Goal: Task Accomplishment & Management: Complete application form

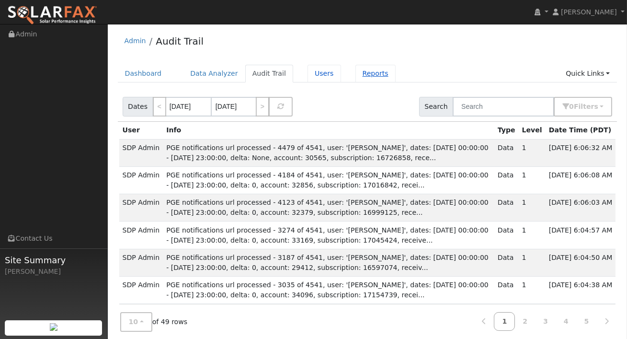
drag, startPoint x: 309, startPoint y: 74, endPoint x: 347, endPoint y: 76, distance: 38.4
click at [309, 74] on link "Users" at bounding box center [325, 74] width 34 height 18
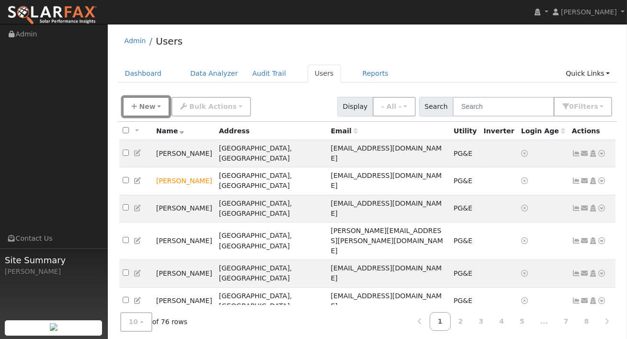
click at [146, 106] on span "New" at bounding box center [147, 107] width 16 height 8
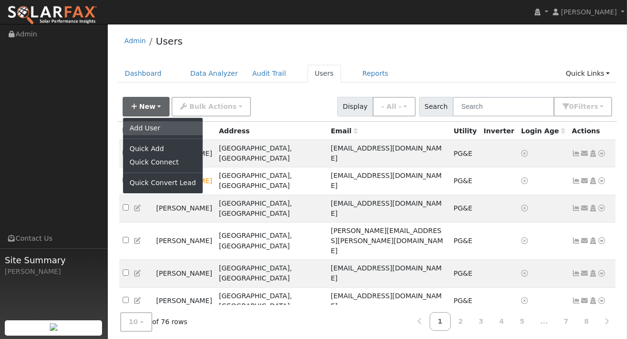
click at [152, 131] on link "Add User" at bounding box center [163, 127] width 80 height 13
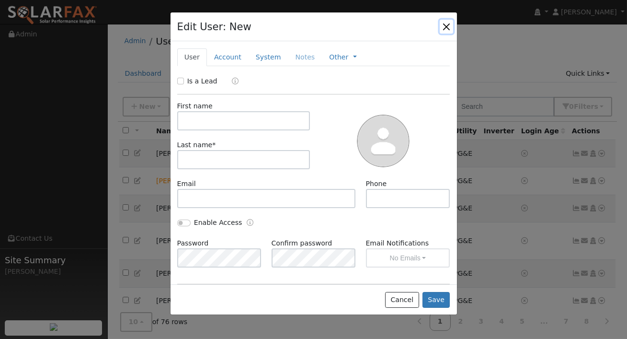
click at [448, 24] on button "button" at bounding box center [446, 26] width 13 height 13
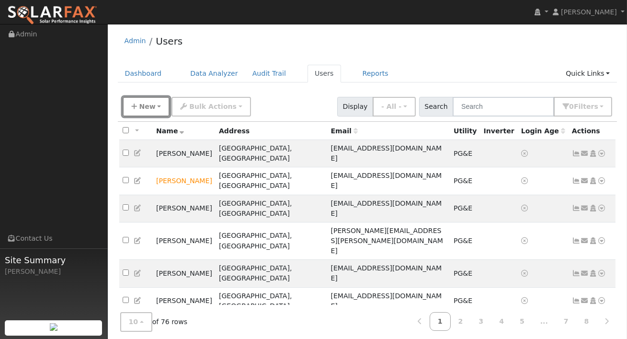
click at [161, 99] on button "New" at bounding box center [146, 107] width 47 height 20
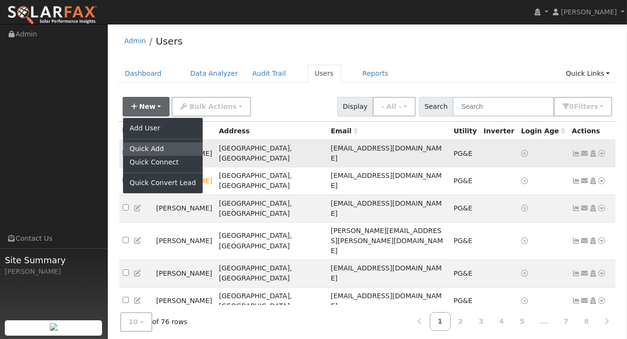
click at [145, 151] on link "Quick Add" at bounding box center [163, 148] width 80 height 13
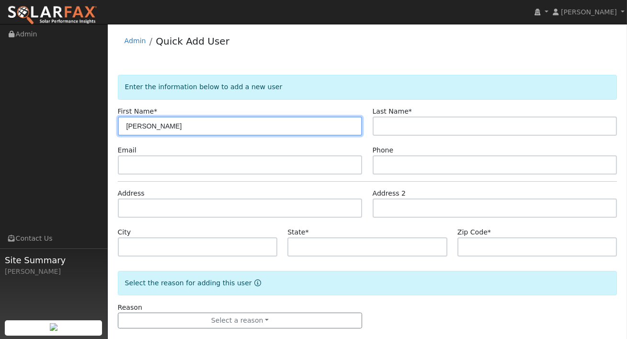
type input "[PERSON_NAME]"
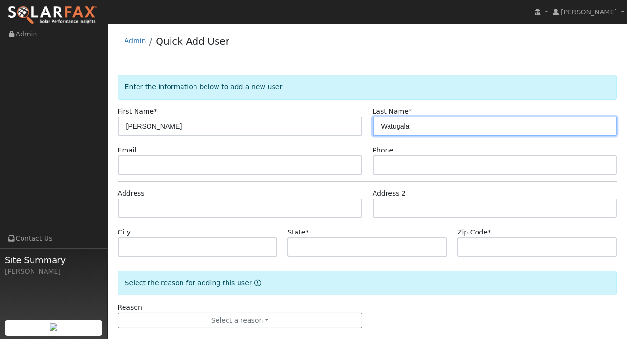
type input "Watugala"
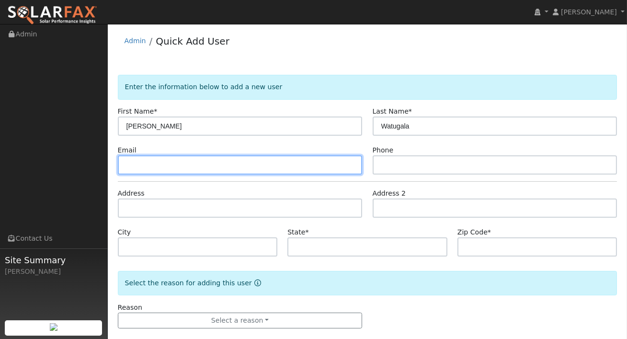
paste input "meghaww@gmail.com"
type input "meghaww@gmail.com"
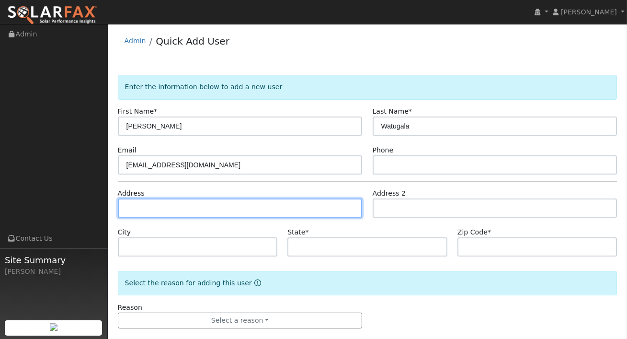
click at [206, 209] on input "text" at bounding box center [240, 207] width 245 height 19
paste input "40 Claypool Ct, Danville, CA 94526"
type input "40 Claypool Court"
type input "Danville"
type input "CA"
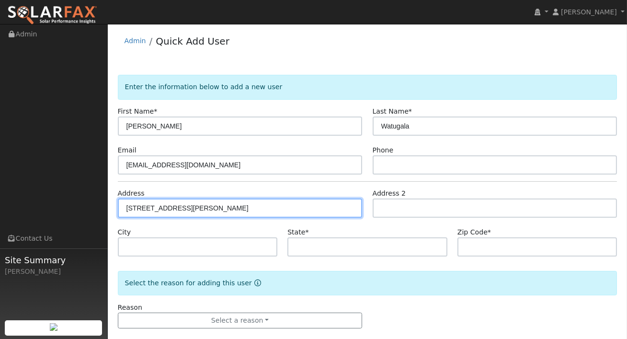
type input "94526"
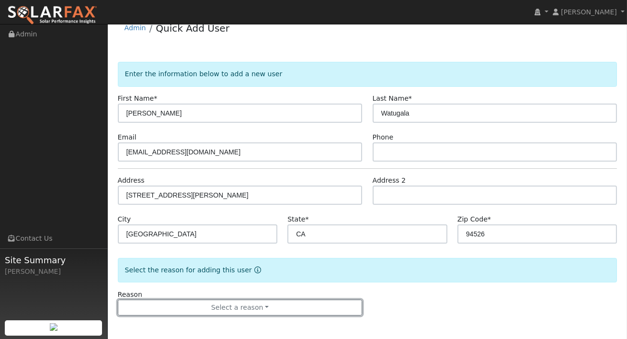
drag, startPoint x: 264, startPoint y: 304, endPoint x: 270, endPoint y: 293, distance: 12.7
click at [264, 304] on button "Select a reason" at bounding box center [240, 308] width 245 height 16
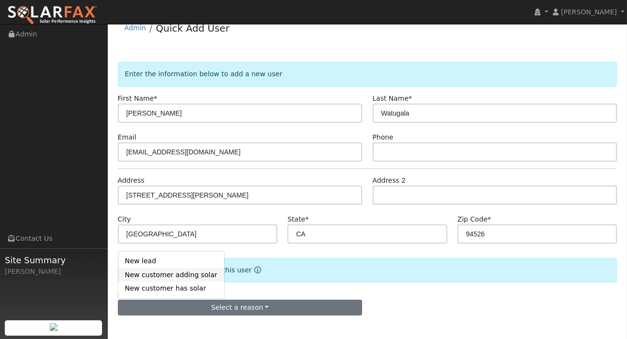
click at [174, 275] on link "New customer adding solar" at bounding box center [171, 274] width 106 height 13
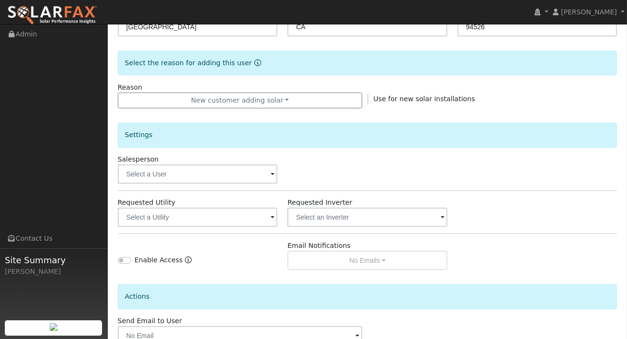
scroll to position [236, 0]
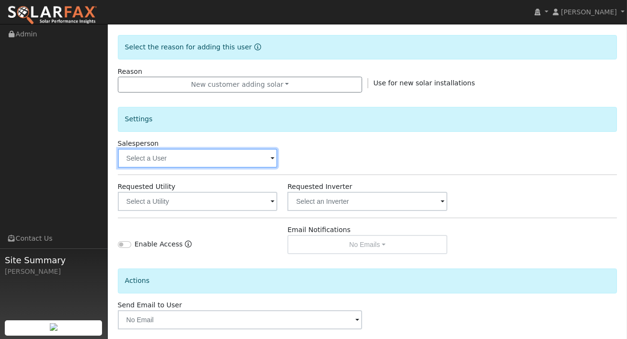
click at [220, 152] on input "text" at bounding box center [198, 158] width 160 height 19
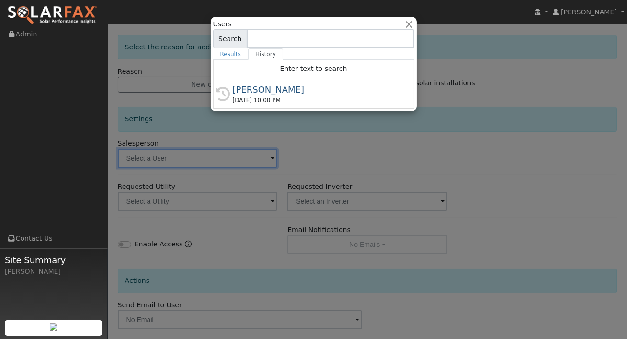
click at [241, 160] on div at bounding box center [313, 169] width 627 height 339
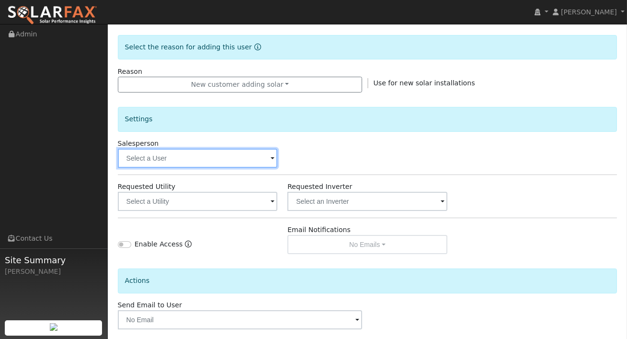
click at [242, 155] on input "text" at bounding box center [198, 158] width 160 height 19
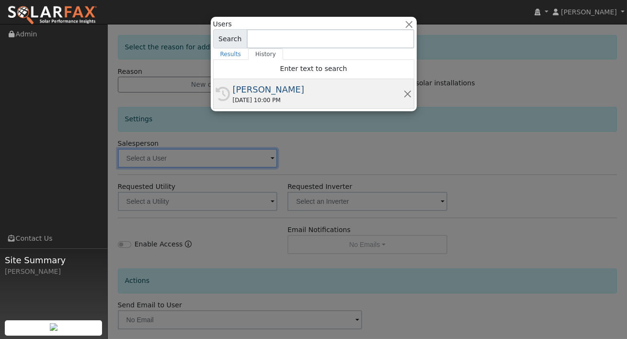
click at [249, 95] on div "[PERSON_NAME]" at bounding box center [318, 89] width 171 height 13
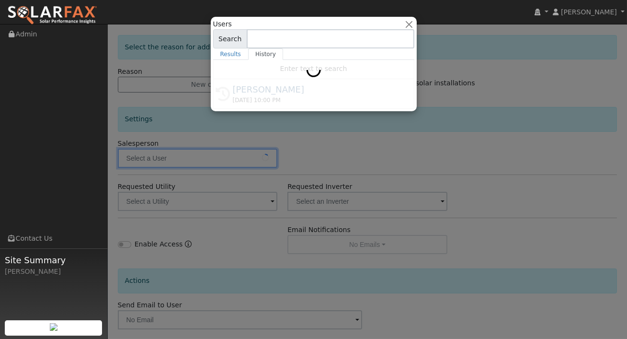
type input "[PERSON_NAME]"
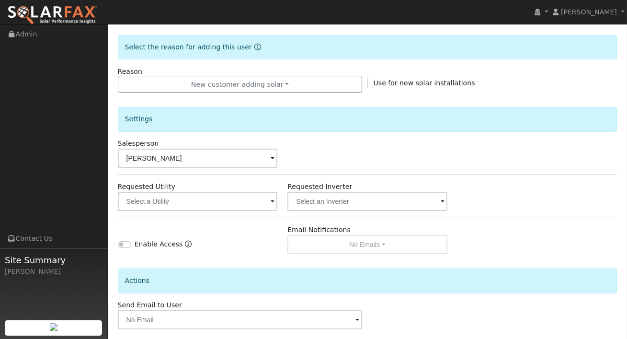
scroll to position [280, 0]
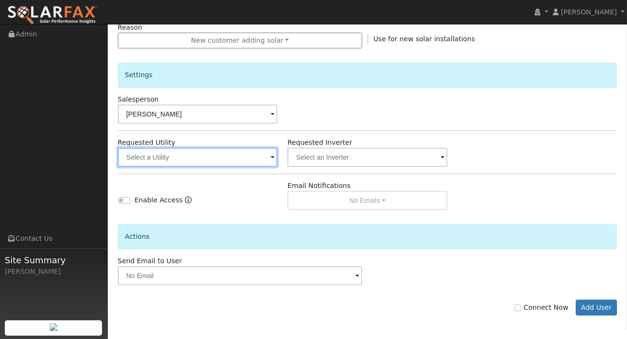
click at [254, 163] on input "text" at bounding box center [198, 157] width 160 height 19
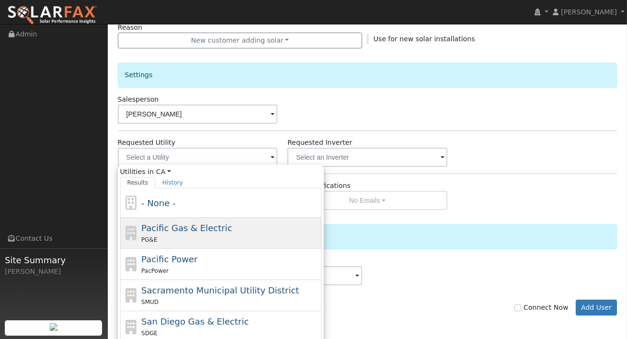
drag, startPoint x: 211, startPoint y: 231, endPoint x: 233, endPoint y: 229, distance: 22.1
click at [211, 231] on span "Pacific Gas & Electric" at bounding box center [186, 228] width 91 height 10
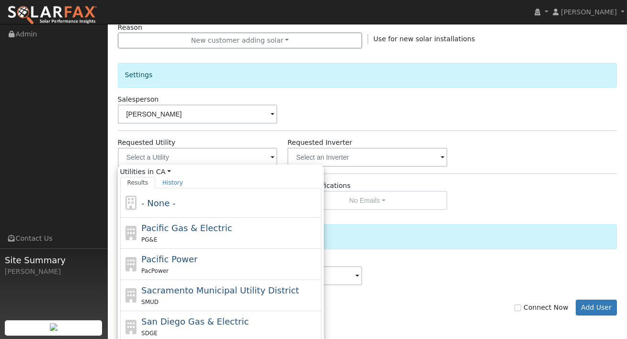
type input "Pacific Gas & Electric"
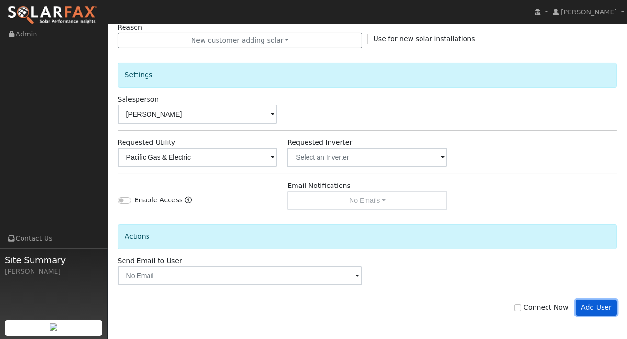
drag, startPoint x: 595, startPoint y: 306, endPoint x: 482, endPoint y: 293, distance: 114.3
click at [595, 306] on button "Add User" at bounding box center [597, 308] width 42 height 16
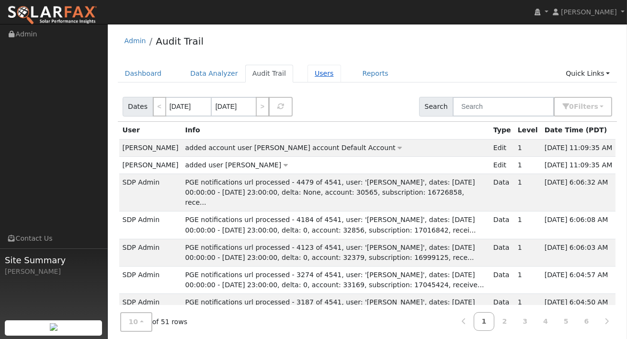
click at [320, 72] on link "Users" at bounding box center [325, 74] width 34 height 18
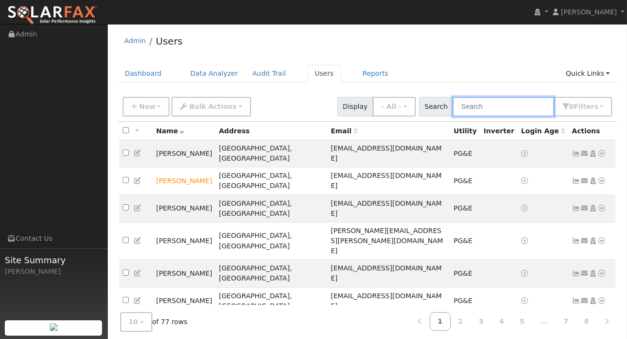
click at [512, 106] on input "text" at bounding box center [504, 107] width 102 height 20
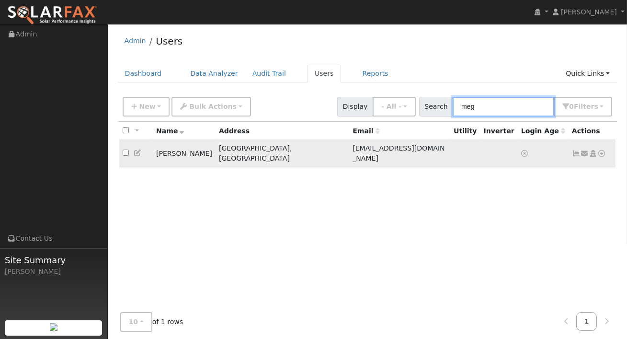
type input "meg"
click at [605, 151] on icon at bounding box center [602, 153] width 9 height 7
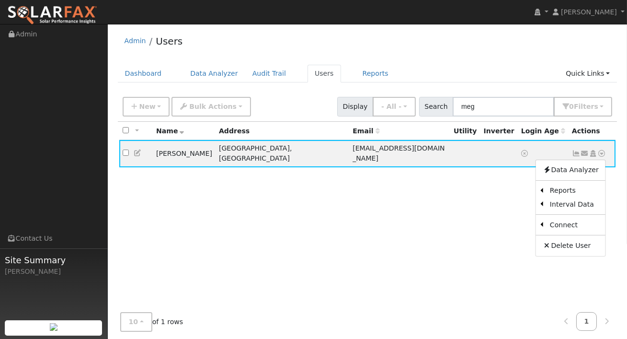
click at [0, 0] on link "Utility" at bounding box center [0, 0] width 0 height 0
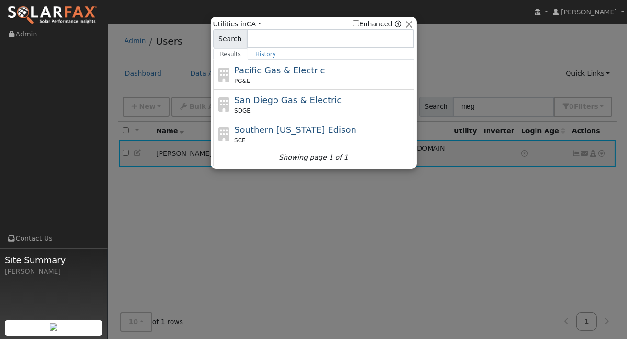
drag, startPoint x: 278, startPoint y: 74, endPoint x: 301, endPoint y: 87, distance: 27.0
click at [278, 74] on span "Pacific Gas & Electric" at bounding box center [279, 70] width 91 height 10
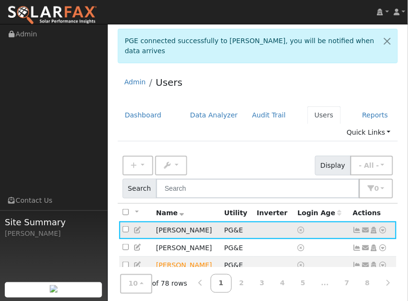
click at [384, 229] on icon at bounding box center [383, 230] width 9 height 7
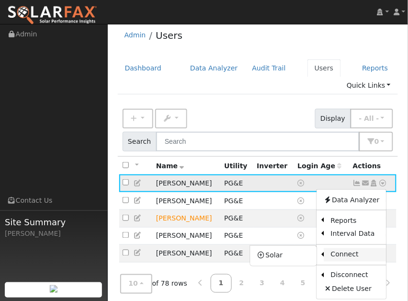
scroll to position [50, 0]
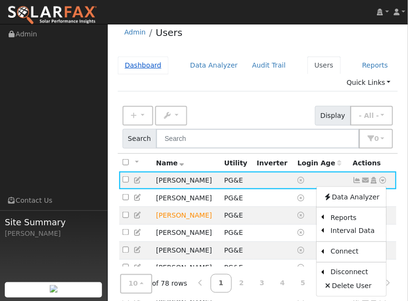
click at [135, 63] on link "Dashboard" at bounding box center [143, 66] width 51 height 18
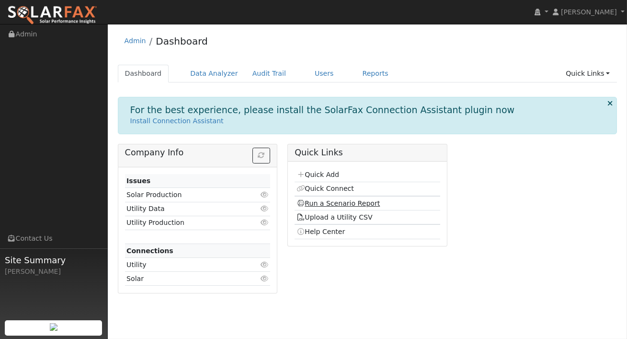
click at [335, 201] on link "Run a Scenario Report" at bounding box center [339, 203] width 84 height 8
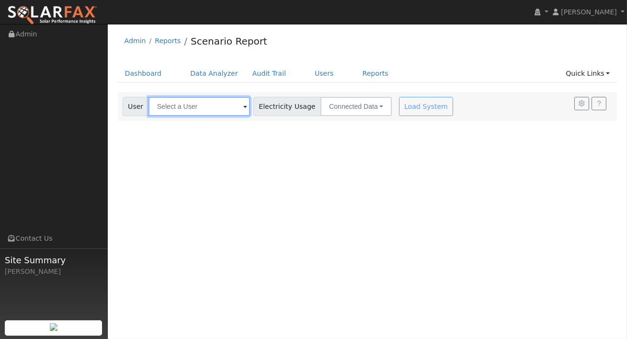
click at [220, 106] on input "text" at bounding box center [200, 106] width 102 height 19
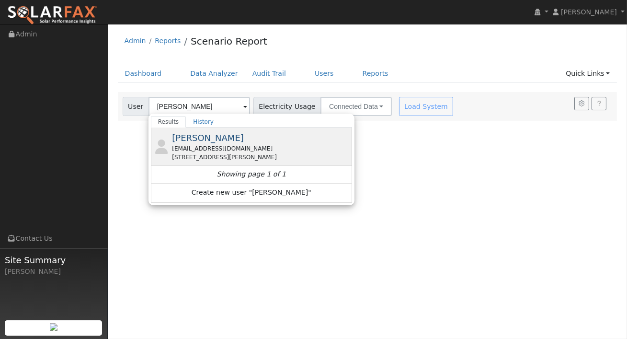
click at [244, 148] on div "[EMAIL_ADDRESS][DOMAIN_NAME]" at bounding box center [261, 148] width 178 height 9
type input "[PERSON_NAME]"
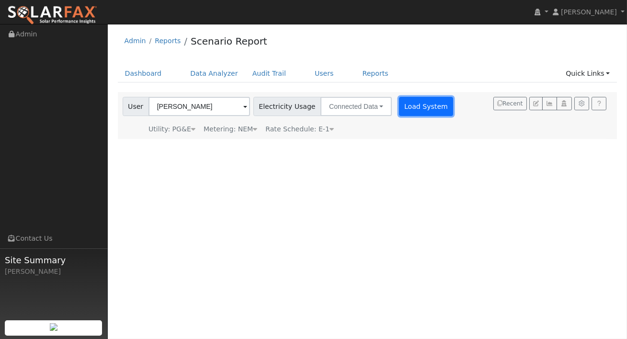
click at [420, 103] on button "Load System" at bounding box center [426, 106] width 55 height 19
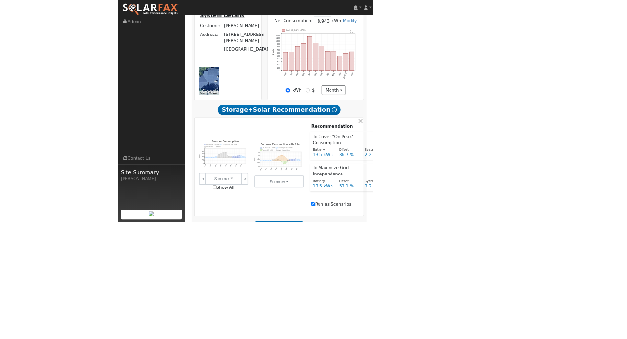
scroll to position [248, 0]
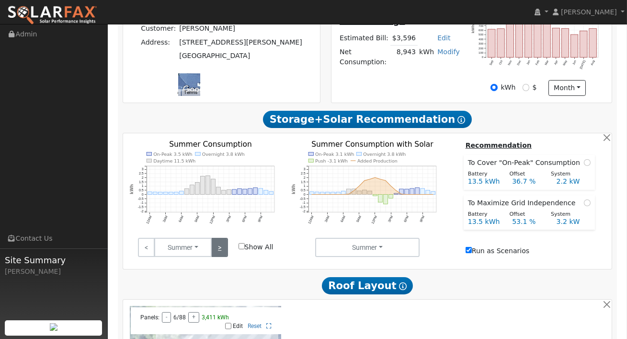
click at [216, 255] on link ">" at bounding box center [219, 247] width 17 height 19
click at [220, 254] on link ">" at bounding box center [219, 247] width 17 height 19
click at [220, 255] on link ">" at bounding box center [219, 247] width 17 height 19
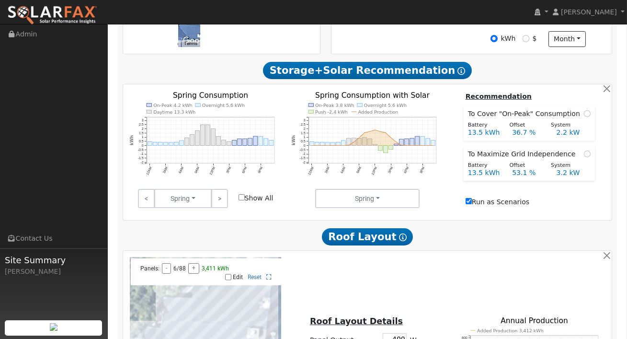
scroll to position [299, 0]
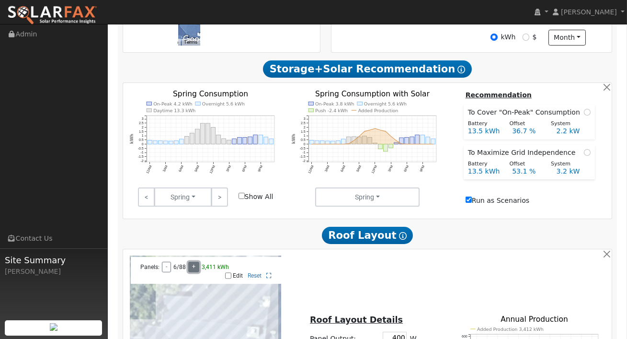
click at [195, 269] on button "+" at bounding box center [193, 267] width 11 height 11
click at [195, 269] on button "+" at bounding box center [197, 267] width 11 height 11
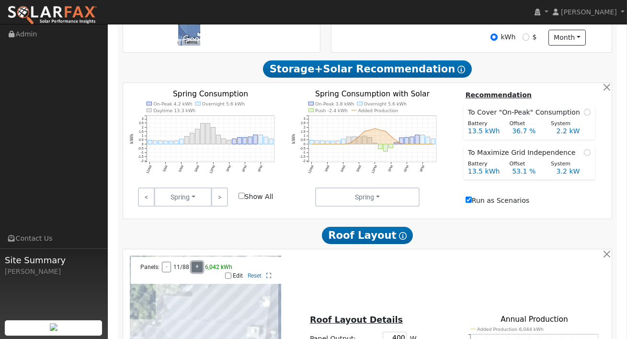
click at [195, 269] on button "+" at bounding box center [197, 267] width 11 height 11
click at [197, 269] on button "+" at bounding box center [197, 267] width 11 height 11
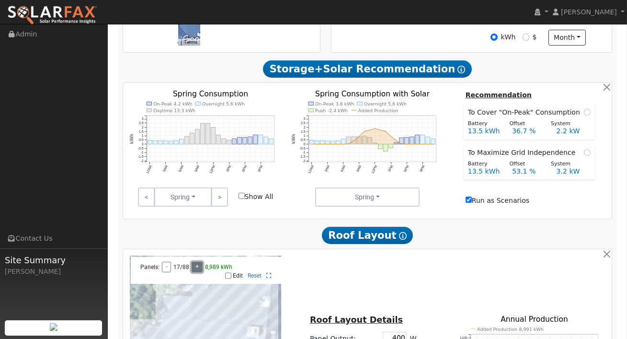
click at [197, 269] on button "+" at bounding box center [197, 267] width 11 height 11
click at [292, 253] on div "Scenario Report Powered by SolarFax ® Energy Consumption Overview Show Help Thi…" at bounding box center [368, 246] width 500 height 779
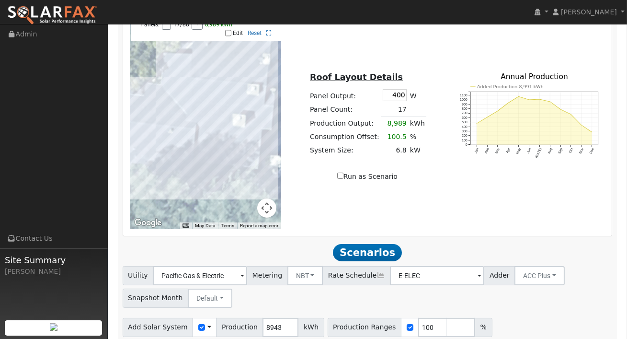
scroll to position [605, 0]
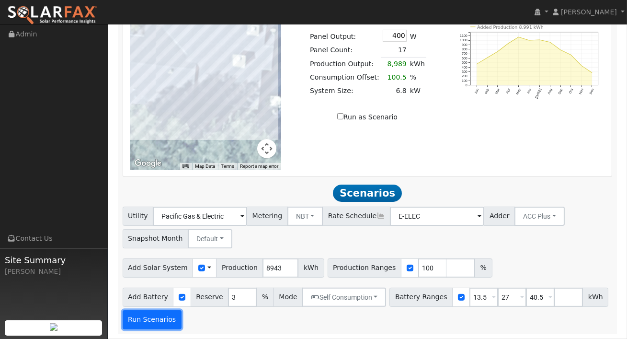
click at [149, 320] on button "Run Scenarios" at bounding box center [152, 319] width 59 height 19
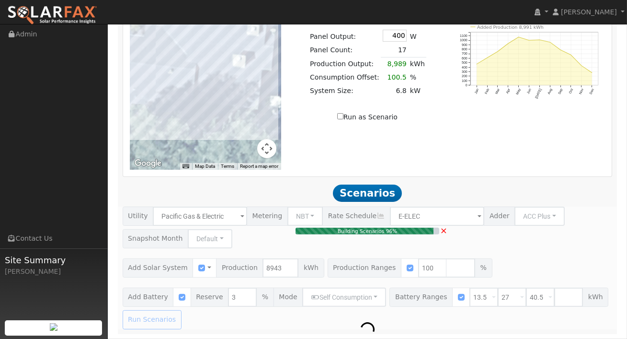
type input "6.0"
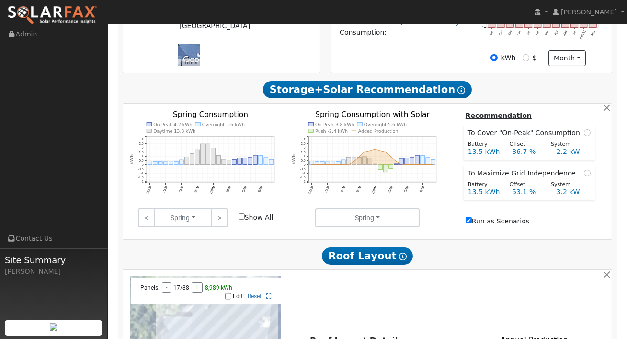
scroll to position [283, 0]
